Goal: Task Accomplishment & Management: Use online tool/utility

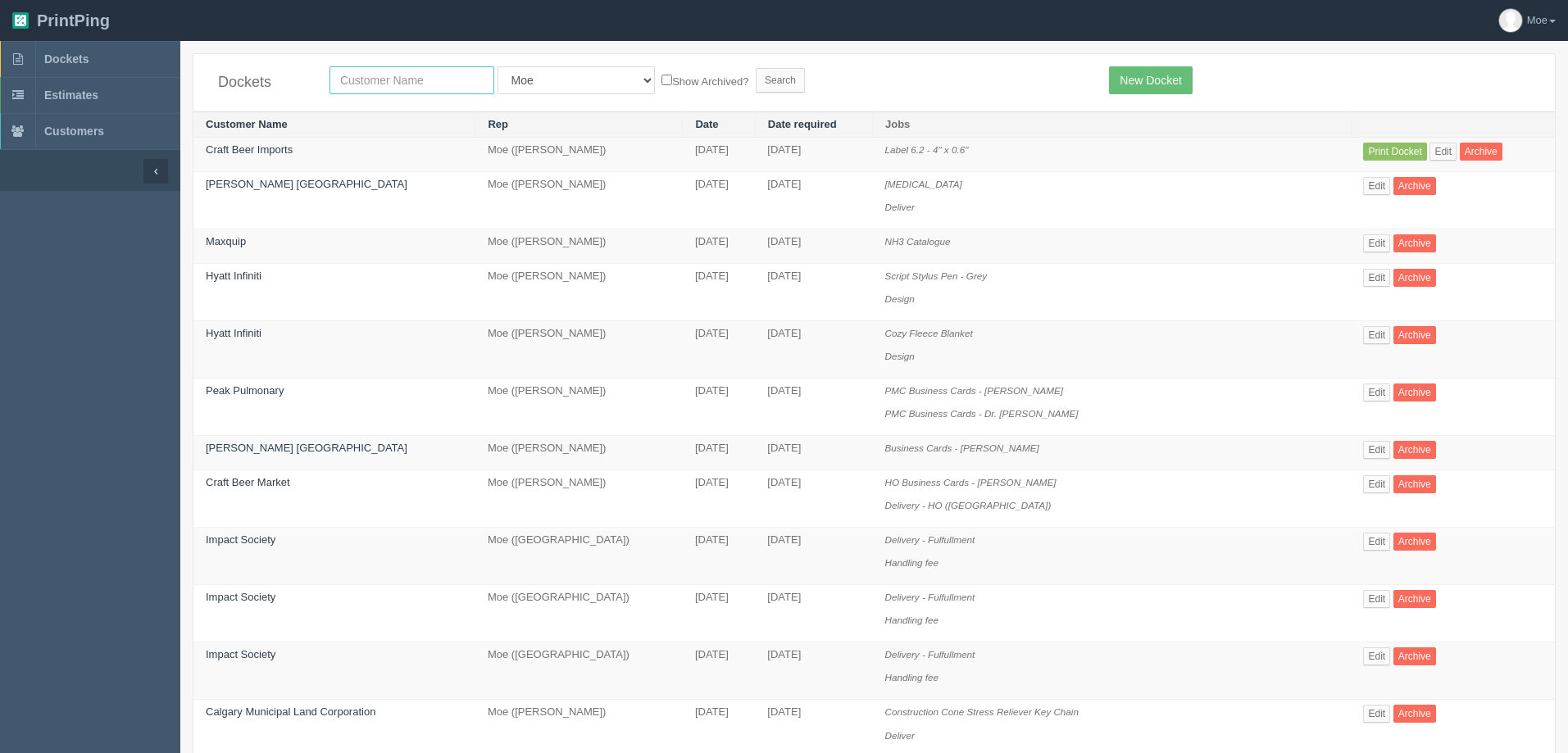
click at [407, 81] on input "text" at bounding box center [411, 80] width 165 height 28
type input "calgary"
click at [756, 75] on input "Search" at bounding box center [781, 80] width 50 height 25
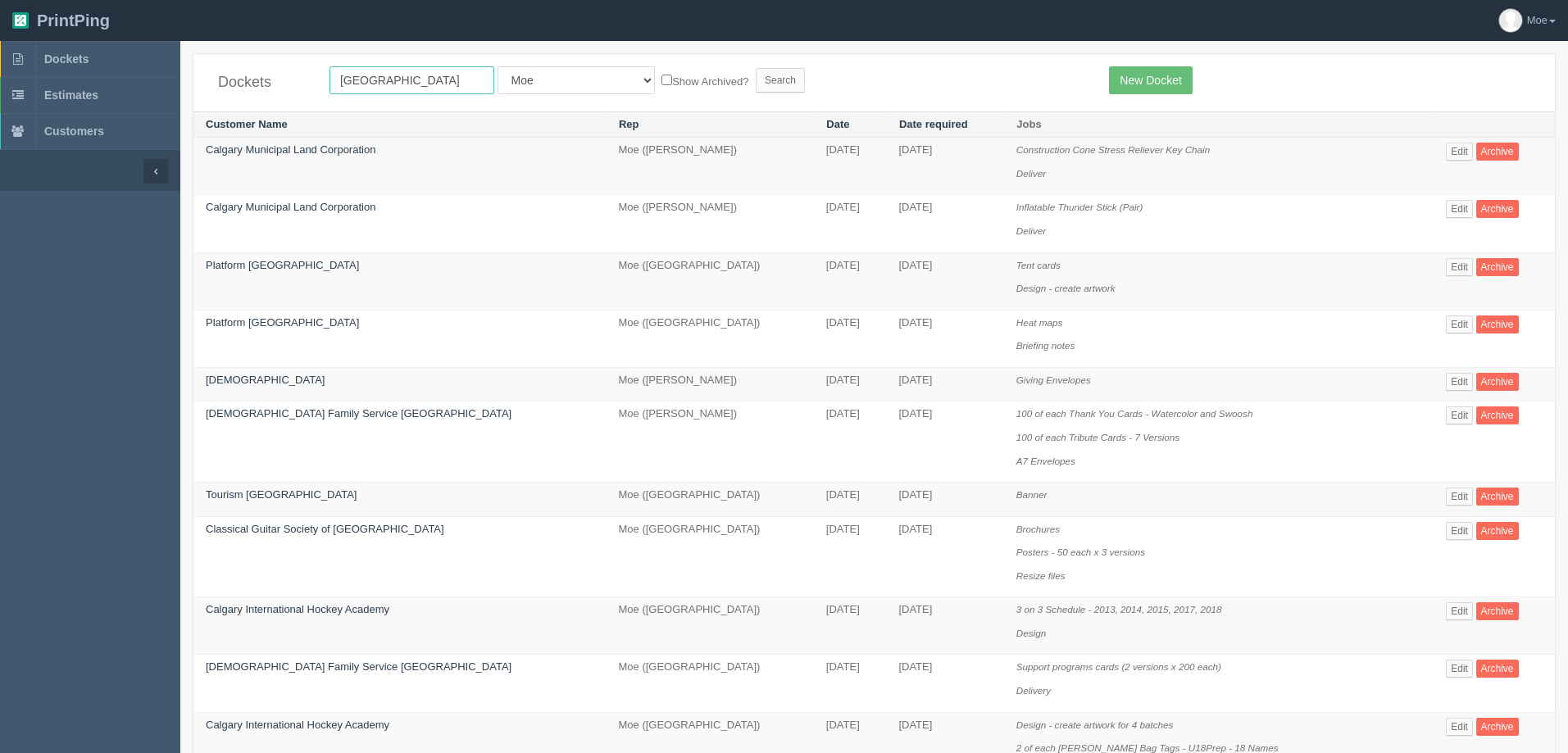
click at [467, 76] on input "[GEOGRAPHIC_DATA]" at bounding box center [411, 80] width 165 height 28
type input "Calgary international"
click at [756, 80] on input "Search" at bounding box center [781, 80] width 50 height 25
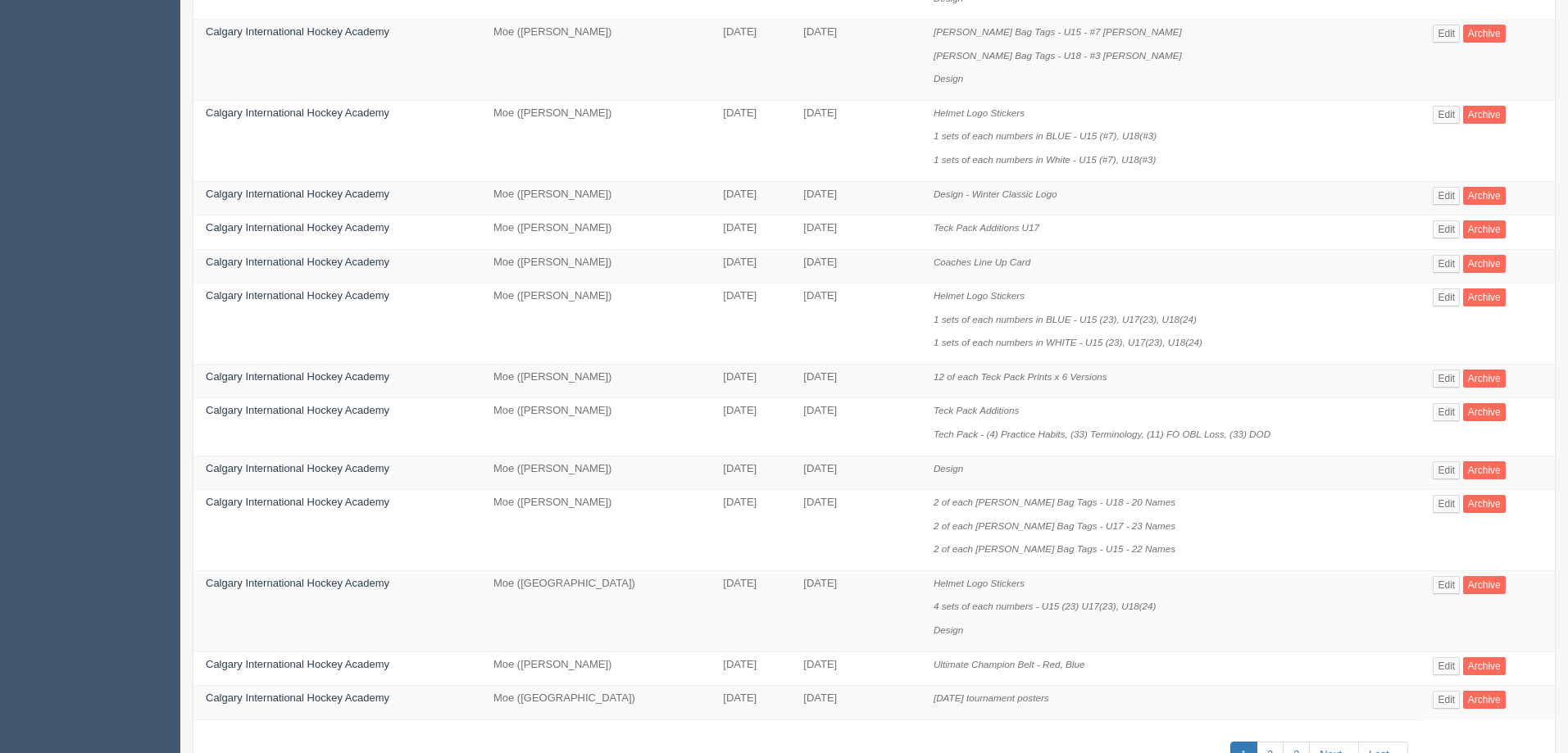
scroll to position [808, 0]
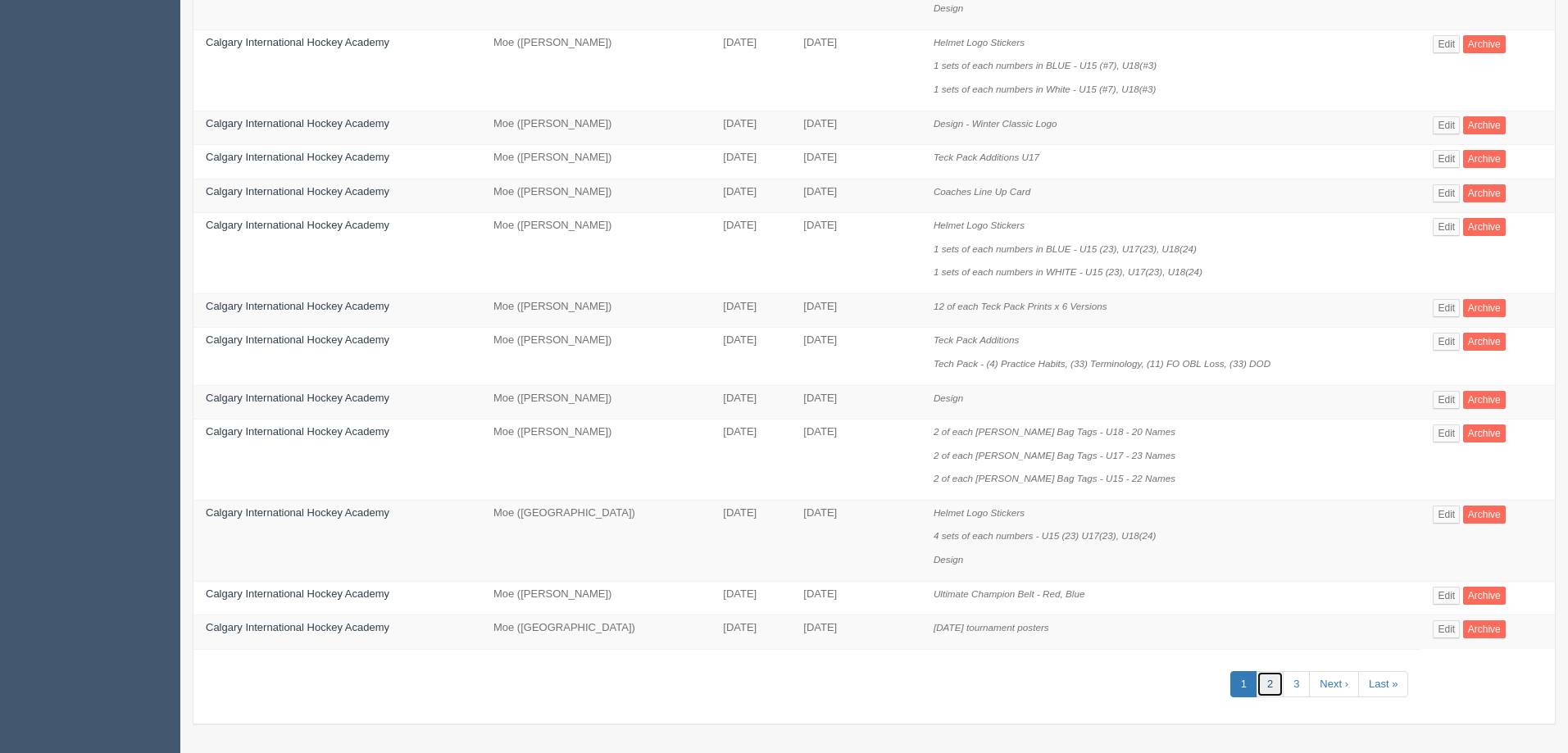
click at [1270, 686] on link "2" at bounding box center [1270, 685] width 27 height 27
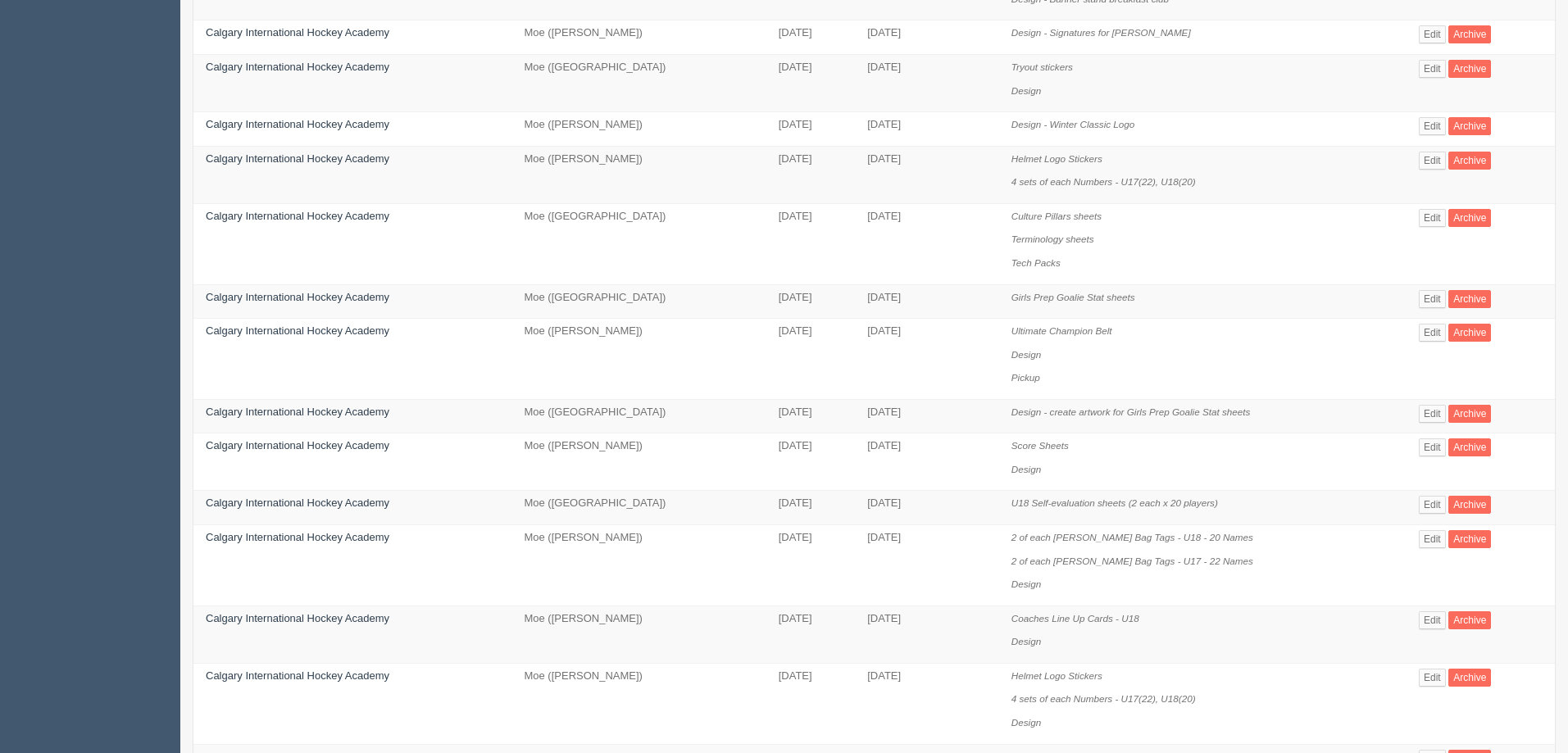
scroll to position [738, 0]
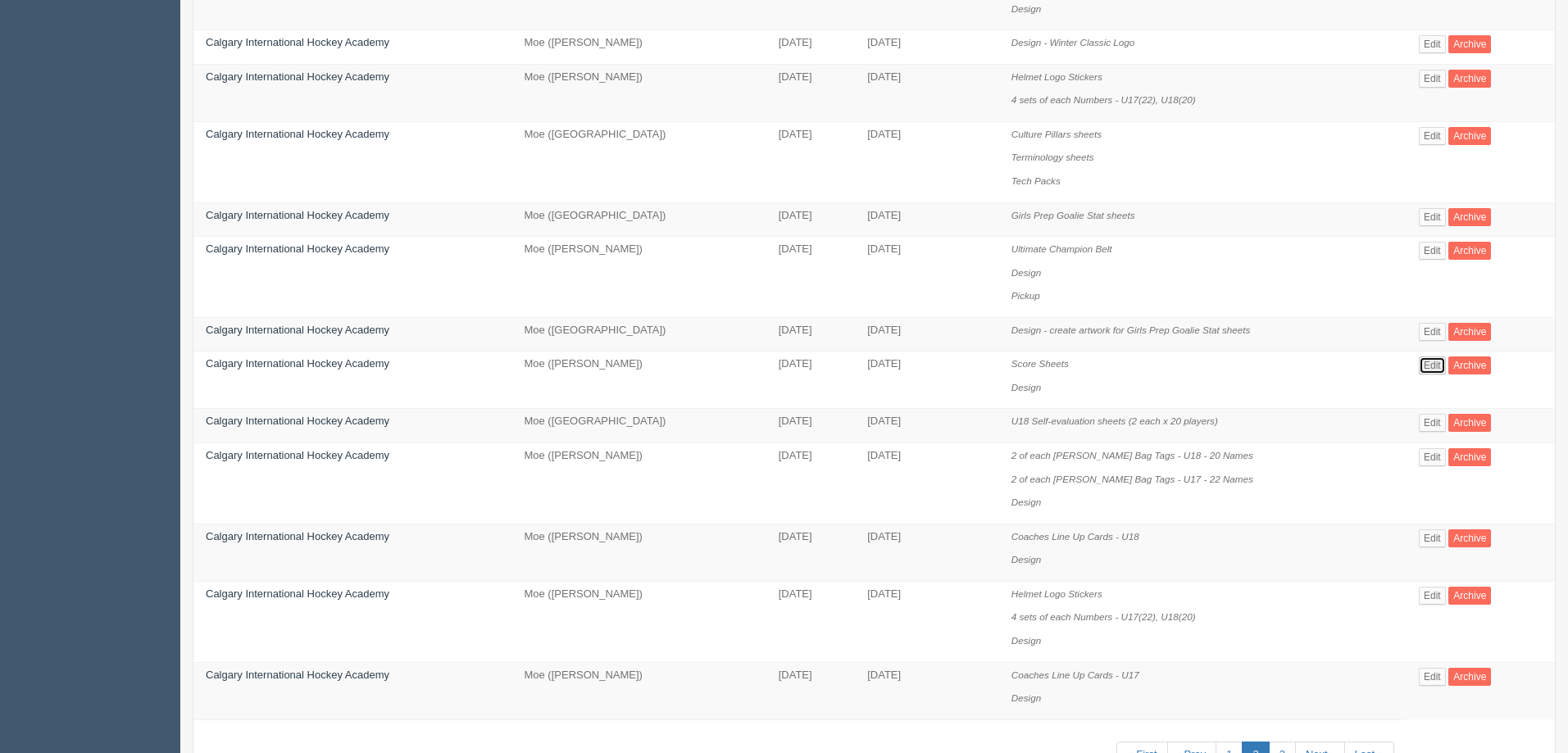
click at [1431, 370] on link "Edit" at bounding box center [1433, 365] width 27 height 18
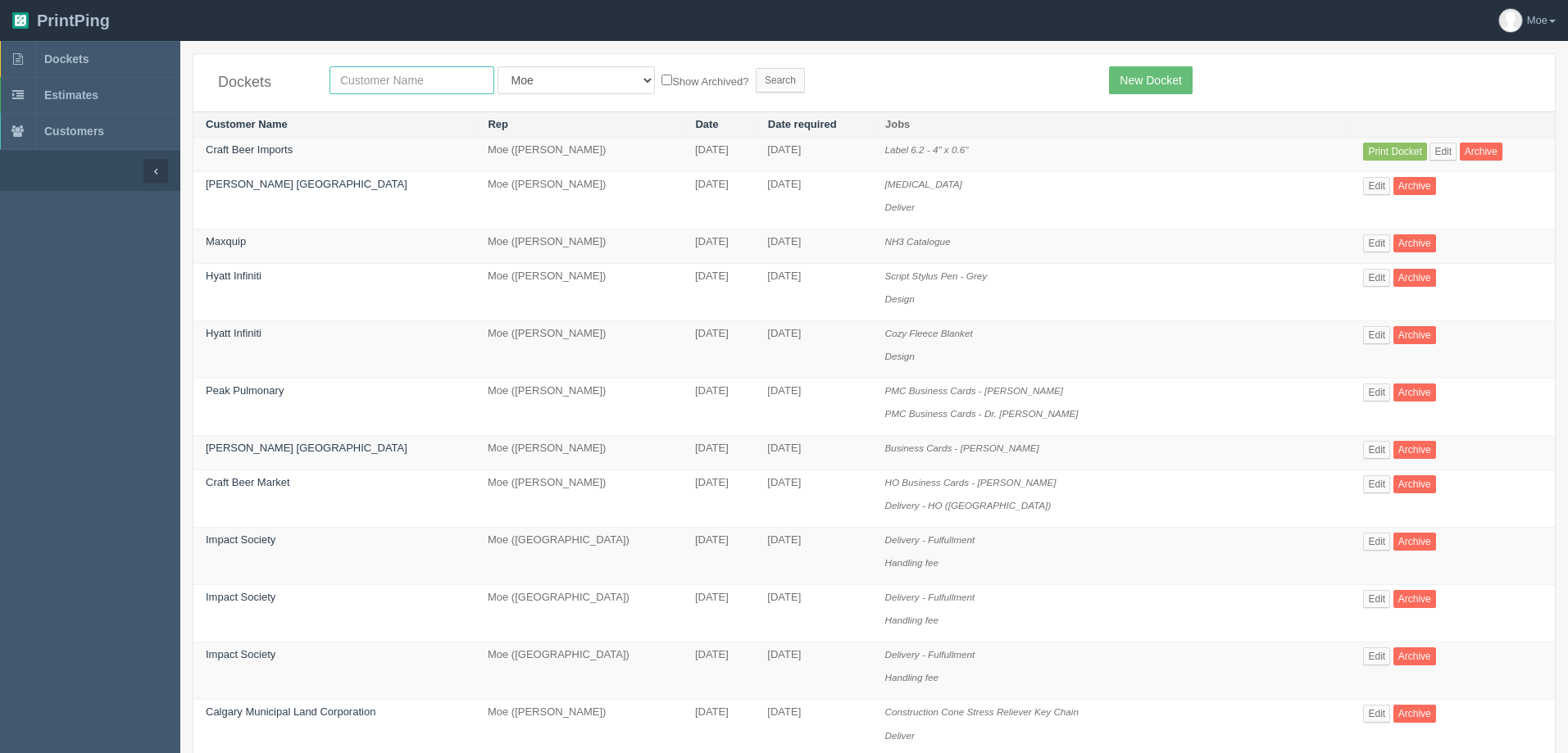
click at [423, 82] on input "text" at bounding box center [411, 80] width 165 height 28
type input "market wine"
click at [756, 74] on input "Search" at bounding box center [781, 80] width 50 height 25
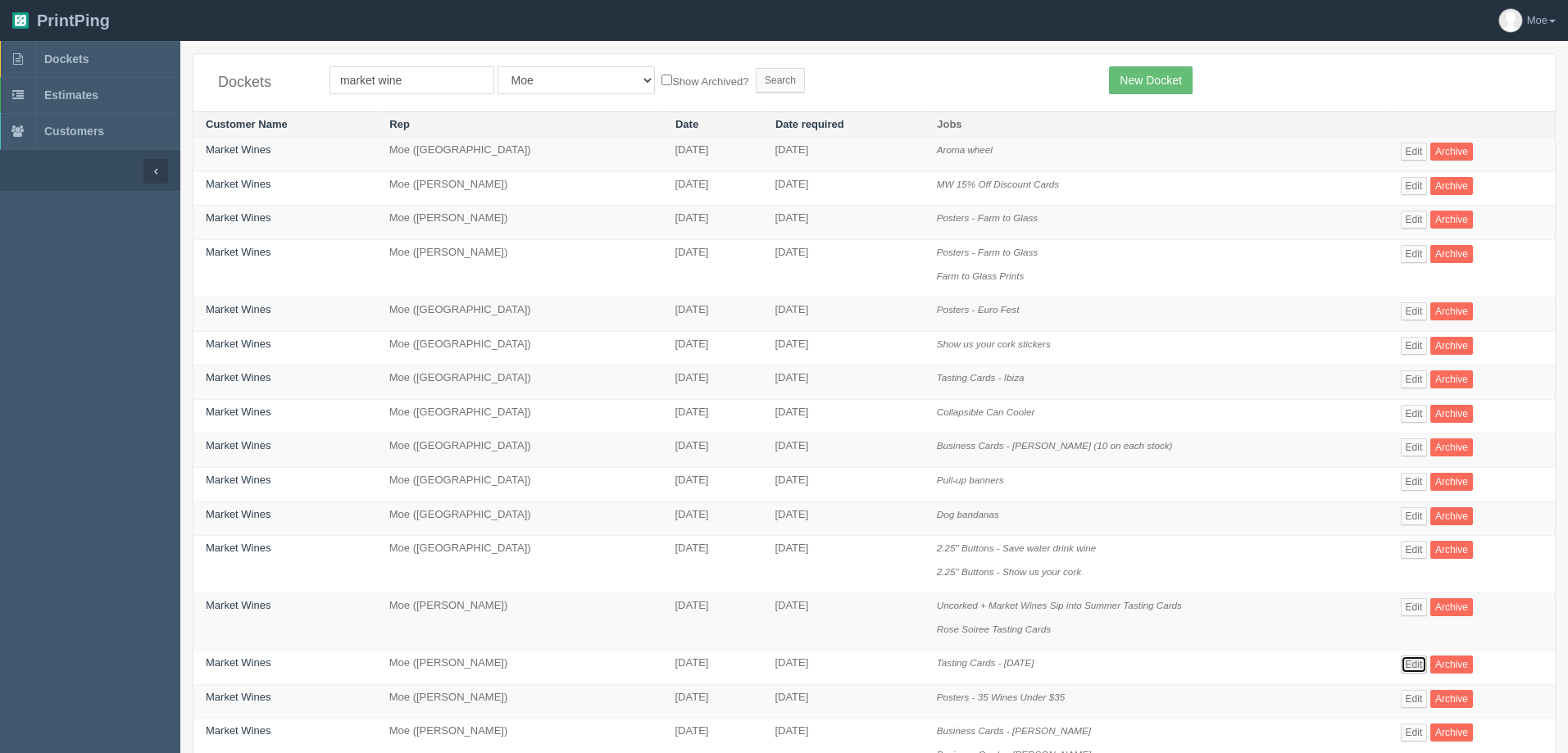
click at [1411, 663] on link "Edit" at bounding box center [1415, 664] width 27 height 18
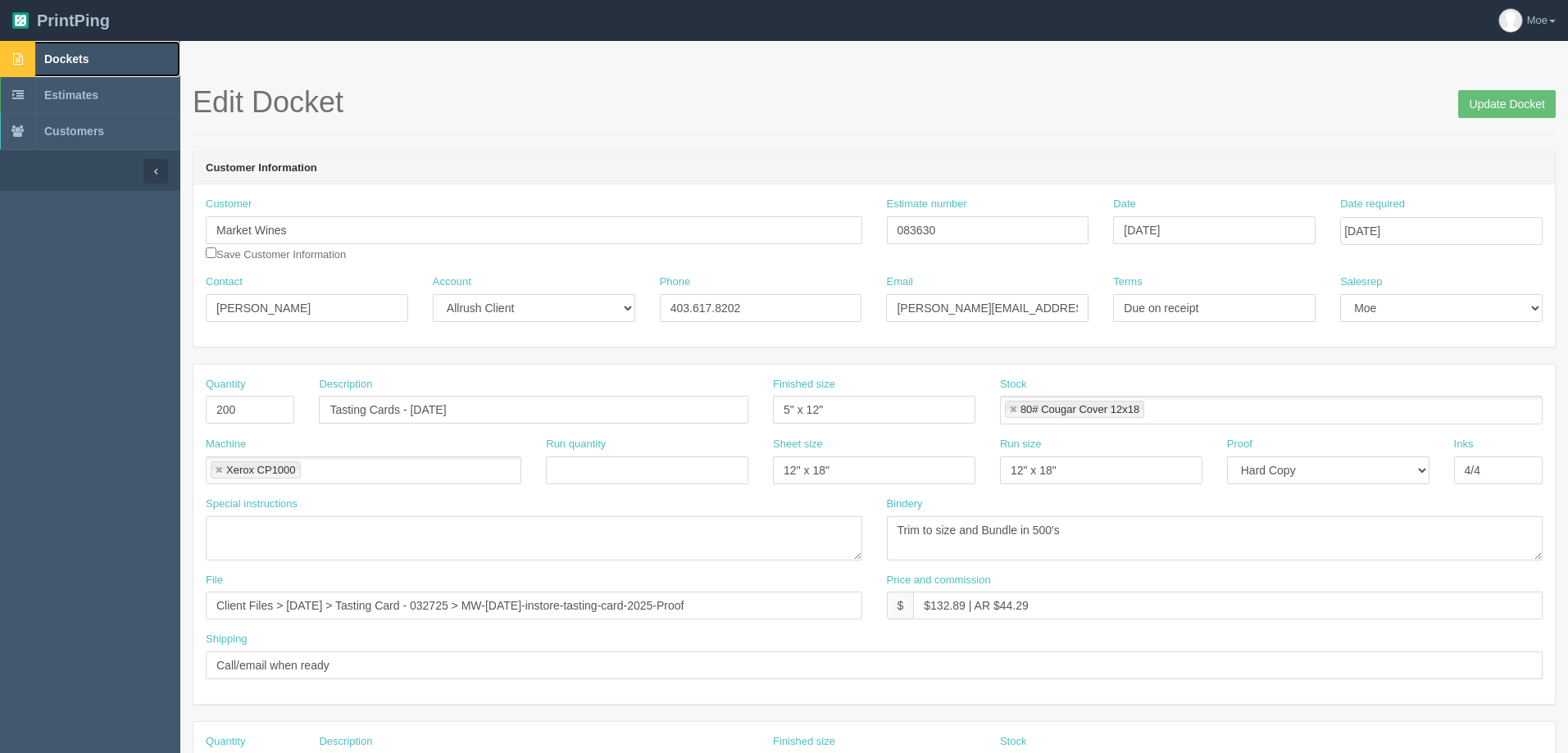
click at [56, 57] on span "Dockets" at bounding box center [67, 58] width 44 height 13
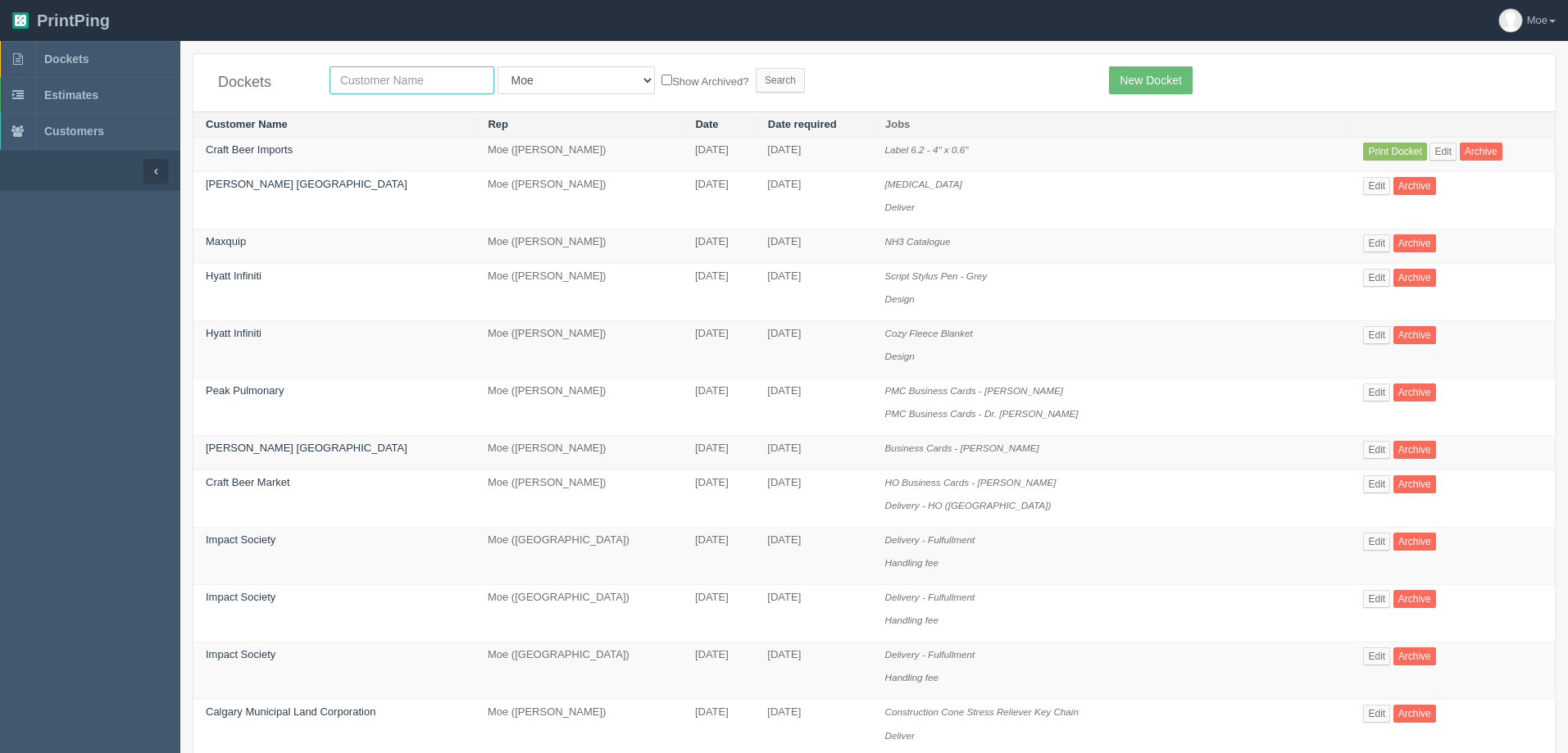
click at [435, 82] on input "text" at bounding box center [411, 80] width 165 height 28
type input "stone"
click at [756, 79] on input "Search" at bounding box center [781, 80] width 50 height 25
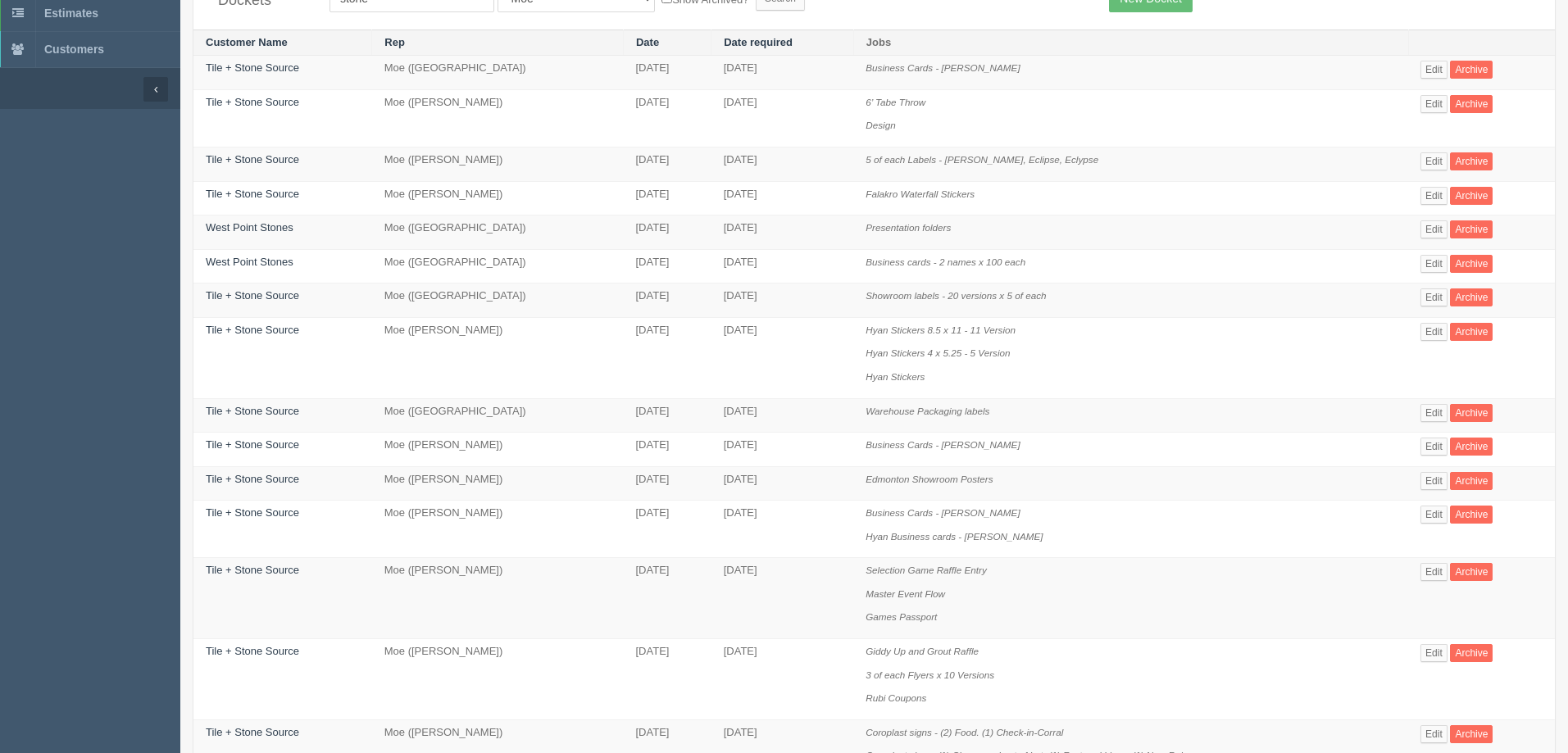
scroll to position [164, 0]
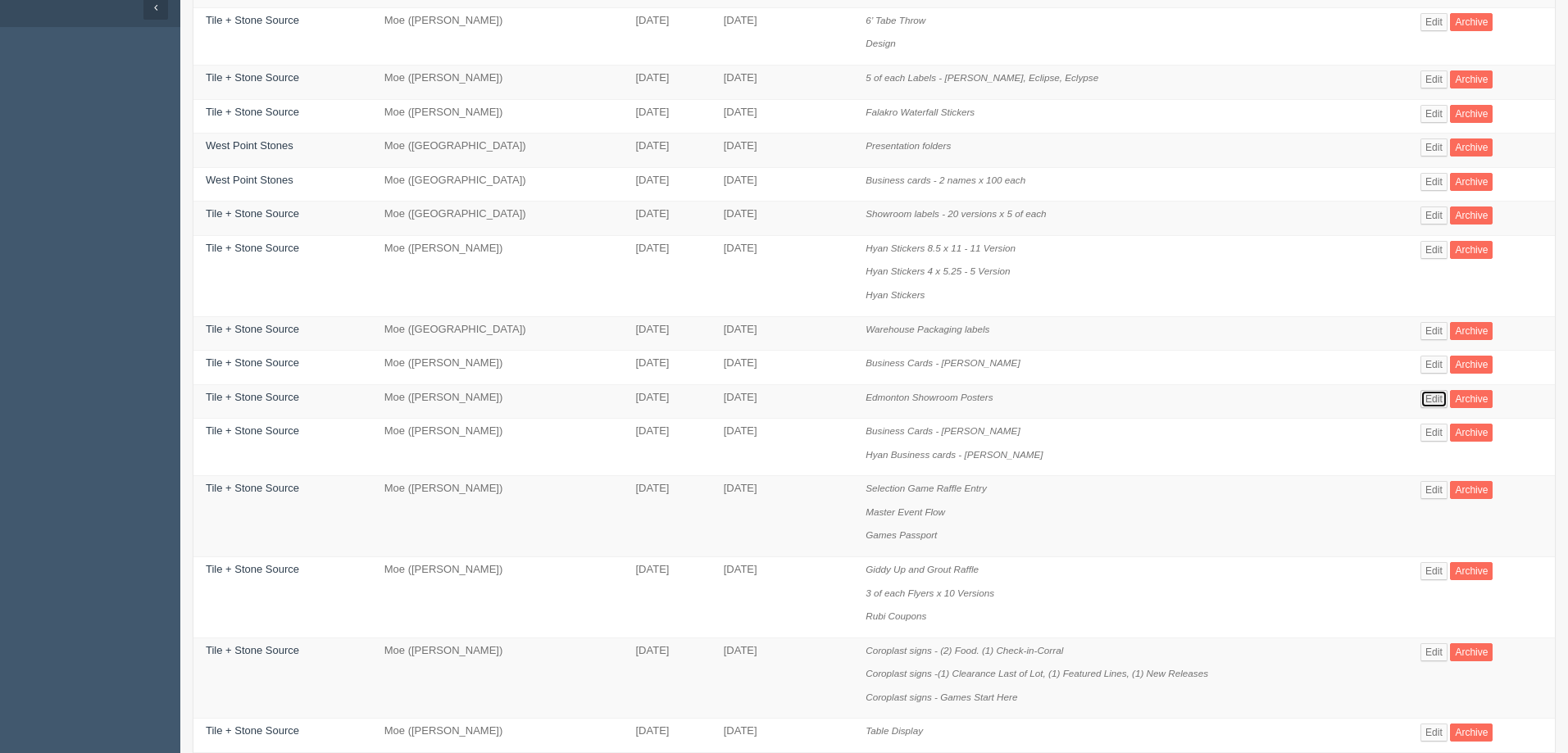
click at [1425, 403] on link "Edit" at bounding box center [1435, 398] width 27 height 18
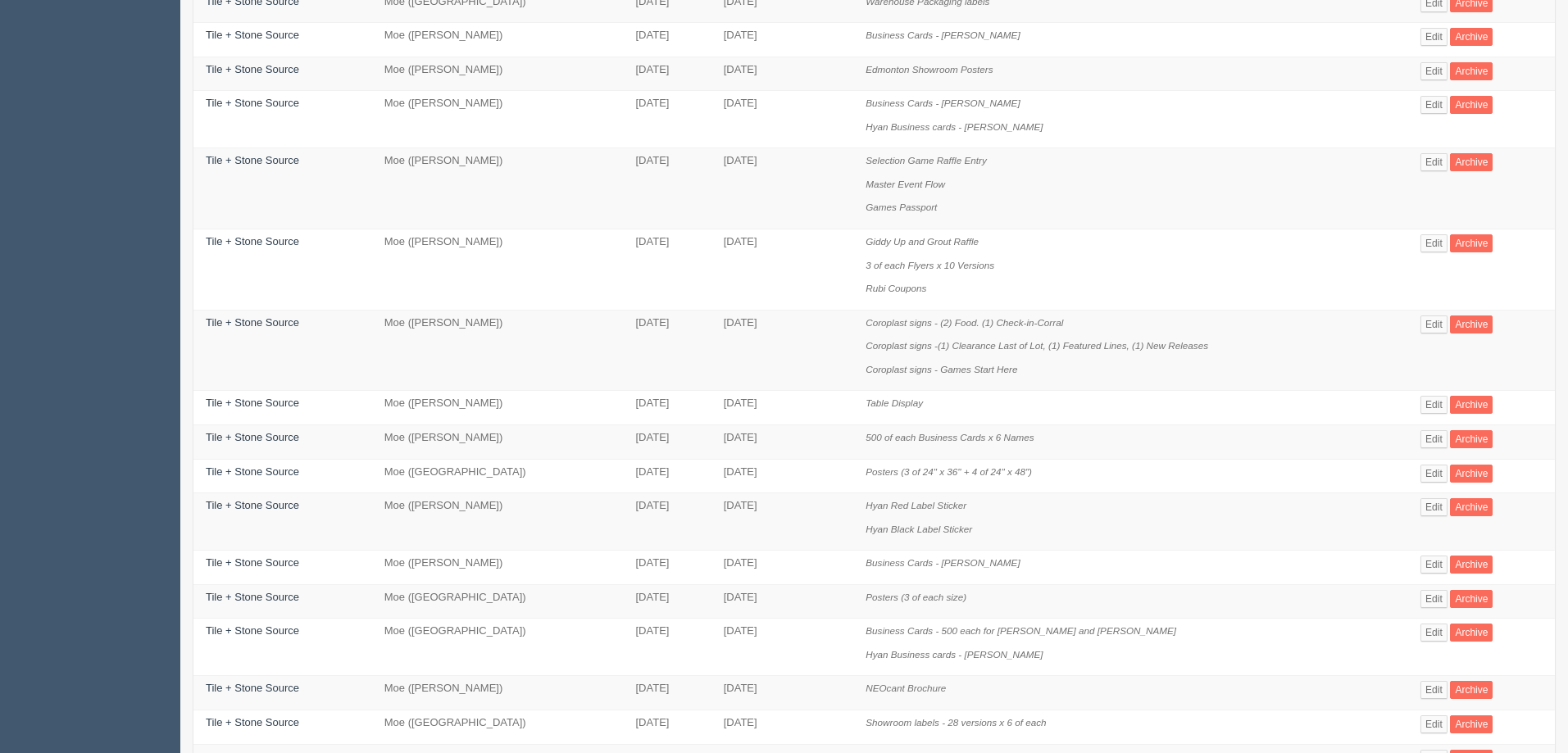
scroll to position [574, 0]
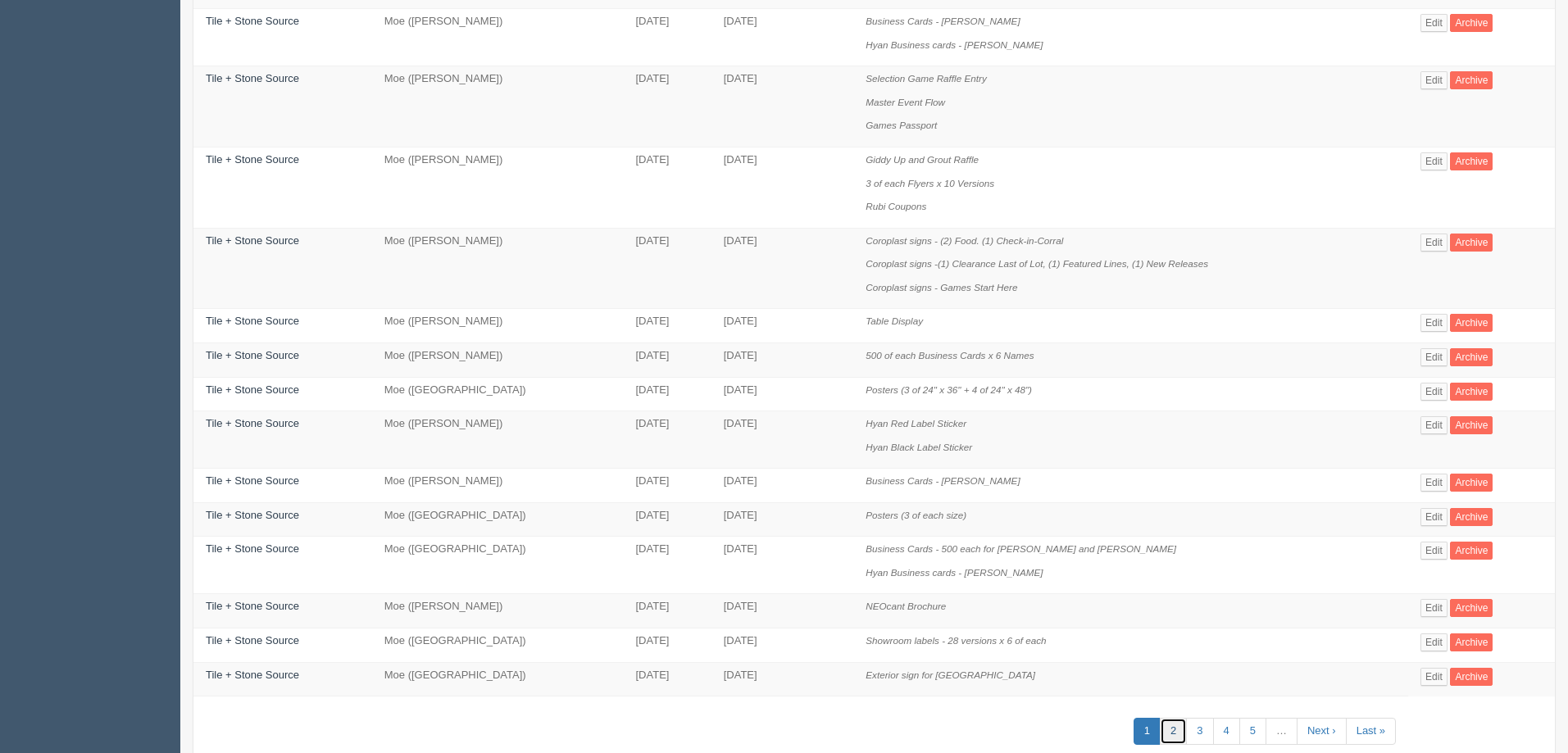
click at [1170, 726] on link "2" at bounding box center [1174, 732] width 27 height 27
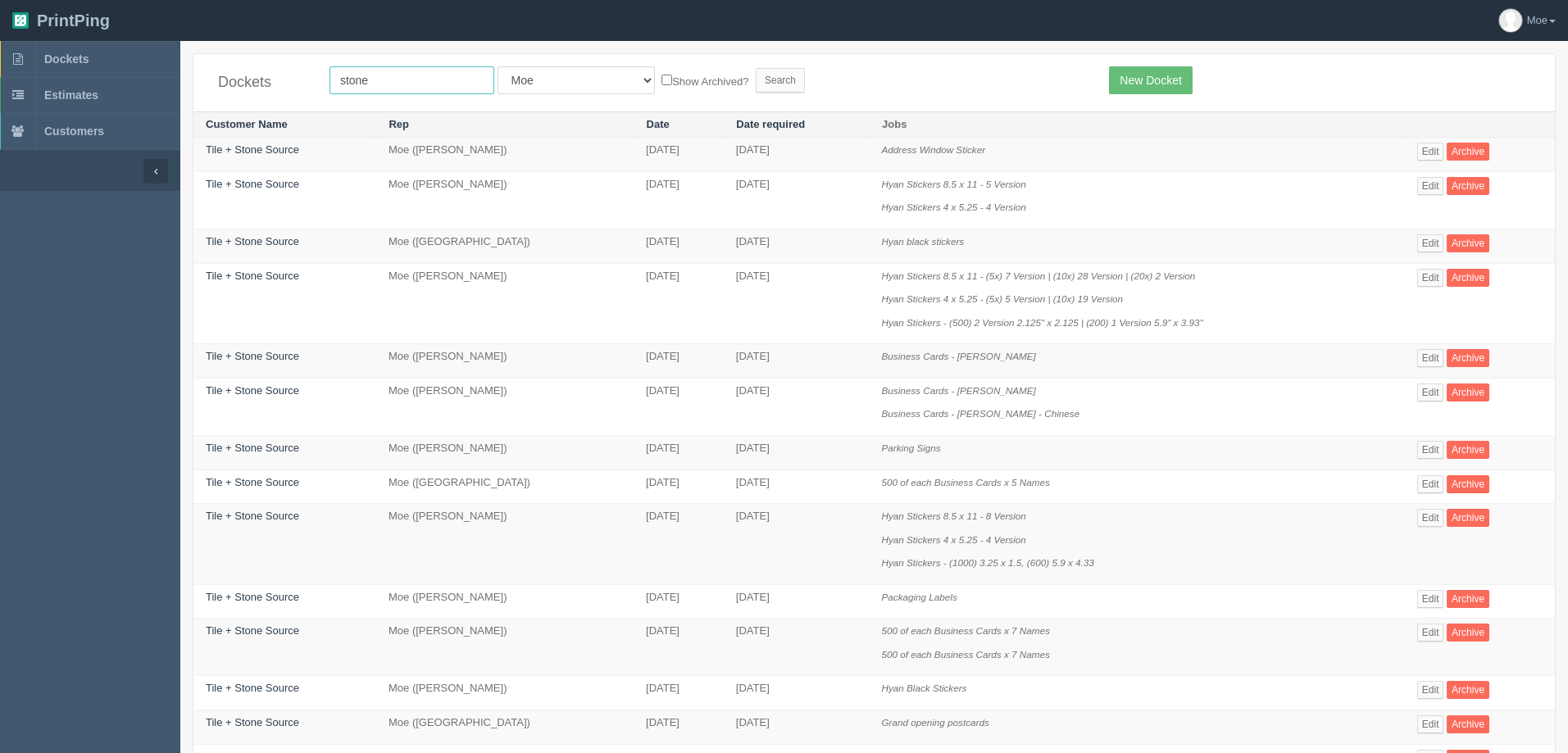
drag, startPoint x: 398, startPoint y: 85, endPoint x: 191, endPoint y: 69, distance: 207.6
click at [192, 69] on div "Dockets stone All Users Ali Ali Test 1 Aly Amy Ankit Arif Brandon Dan France Gr…" at bounding box center [874, 660] width 1388 height 1215
type input "tile"
click at [756, 76] on input "Search" at bounding box center [781, 80] width 50 height 25
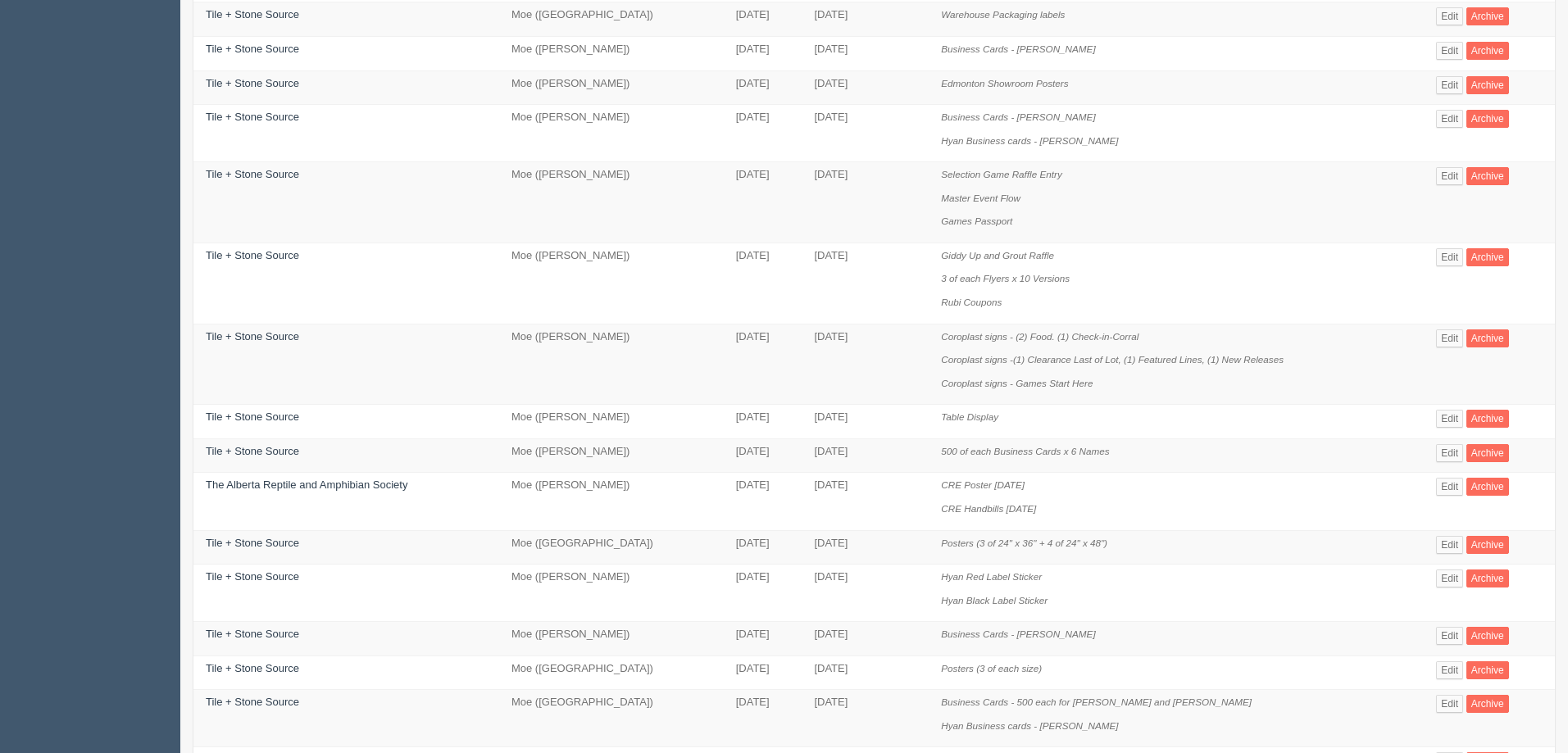
scroll to position [491, 0]
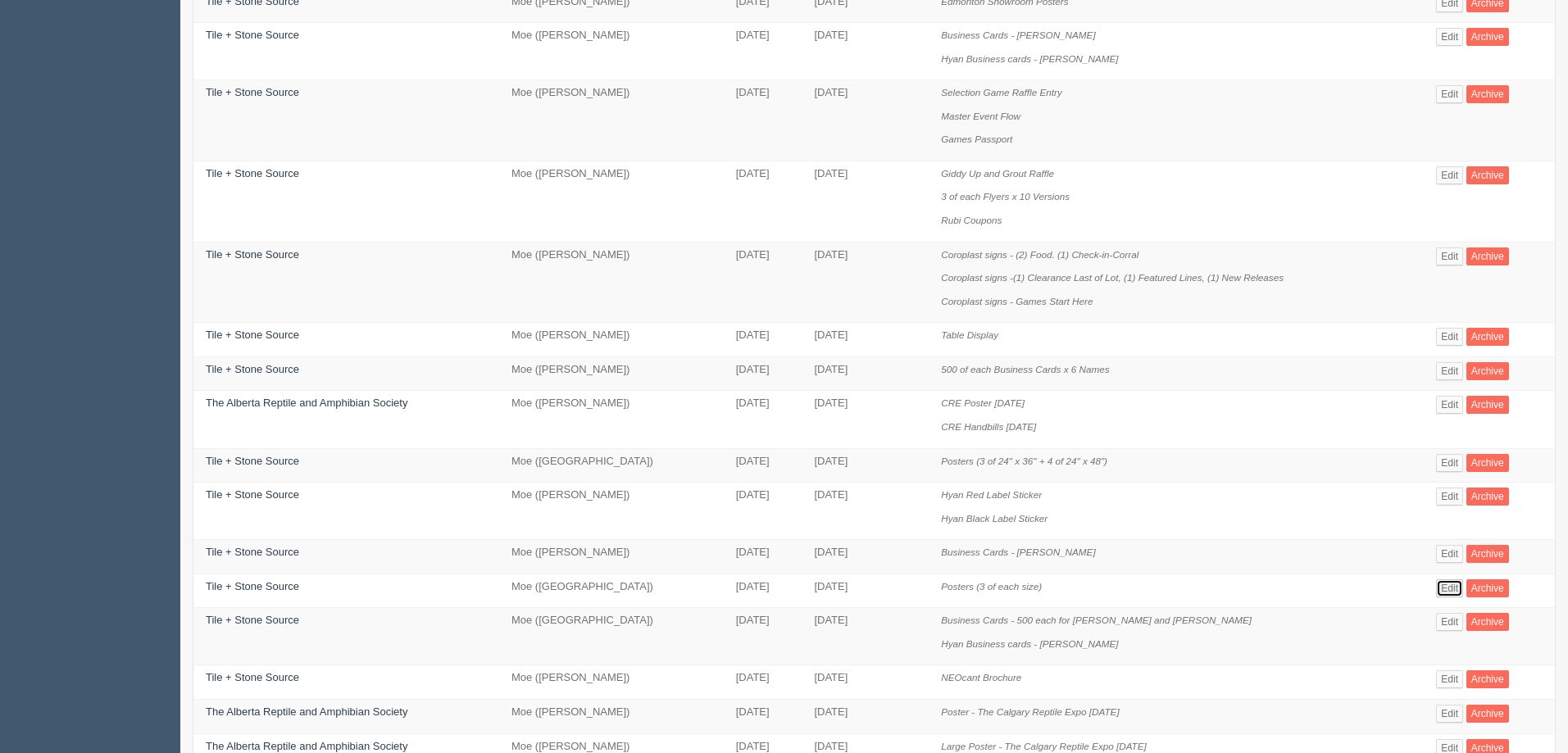
click at [1447, 583] on link "Edit" at bounding box center [1450, 588] width 27 height 18
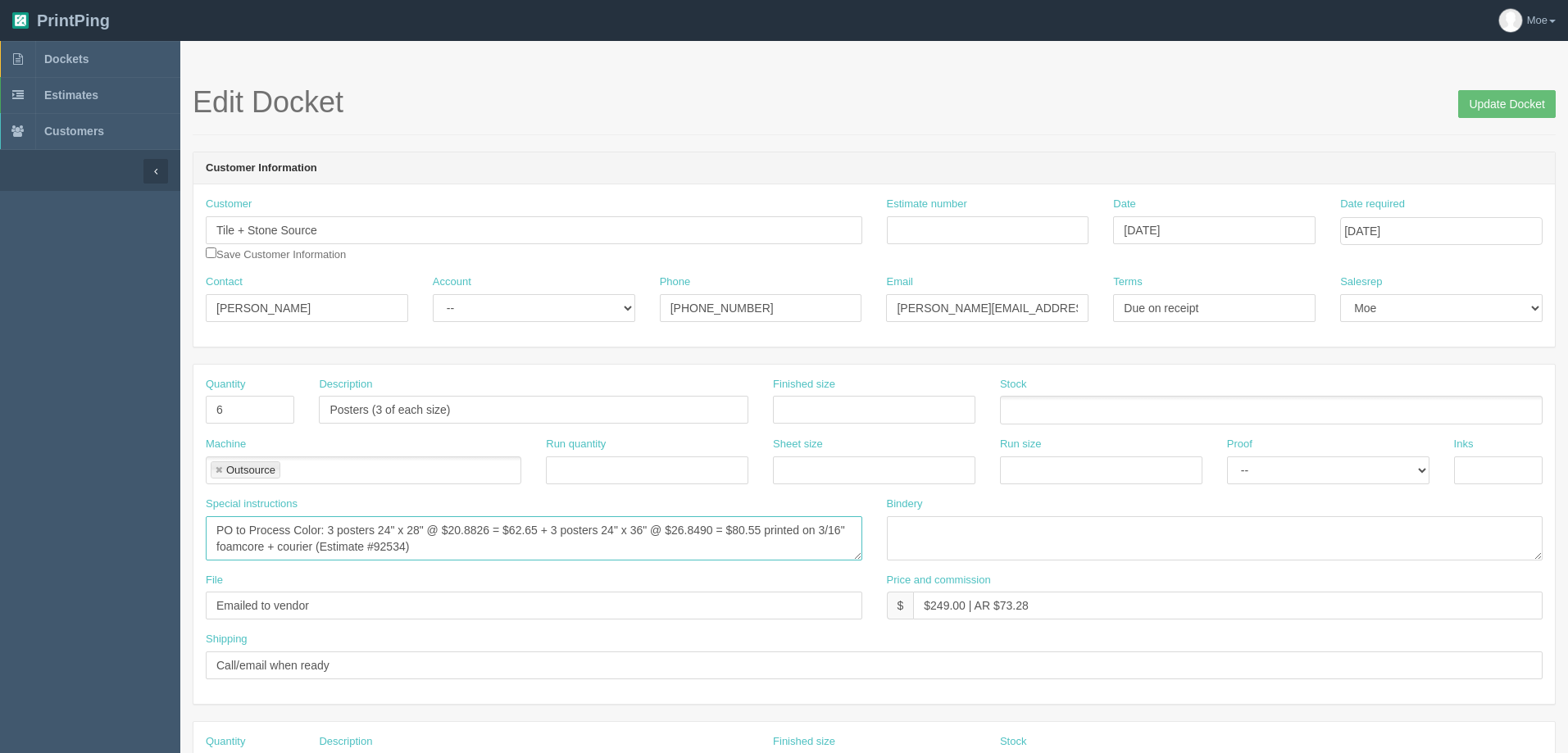
drag, startPoint x: 321, startPoint y: 547, endPoint x: 406, endPoint y: 547, distance: 85.0
click at [406, 547] on textarea "PO to Process Color: 3 posters 24" x 28" @ $20.8826 = $62.65 + 3 posters 24" x …" at bounding box center [534, 538] width 657 height 44
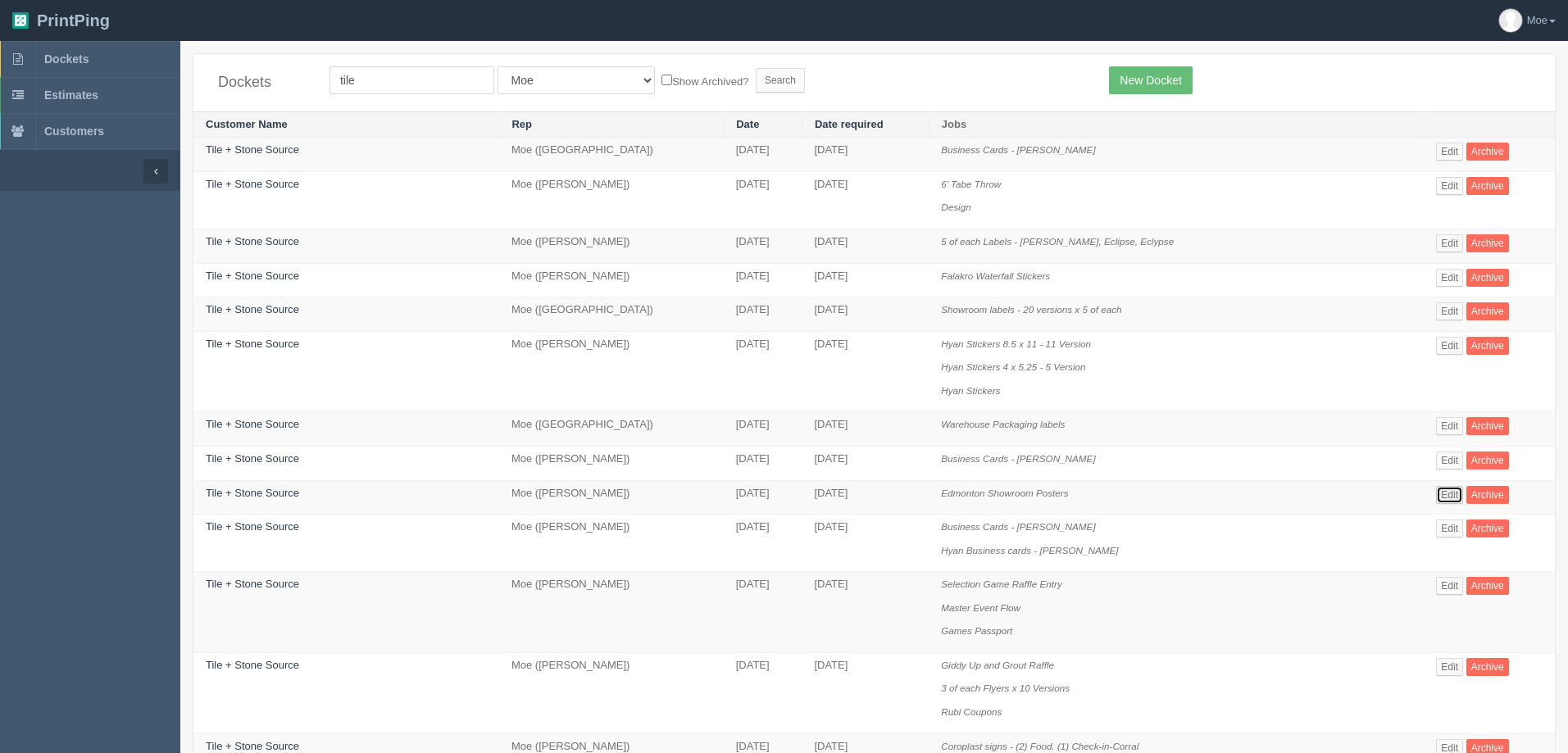
click at [1453, 497] on link "Edit" at bounding box center [1450, 495] width 27 height 18
